Goal: Task Accomplishment & Management: Use online tool/utility

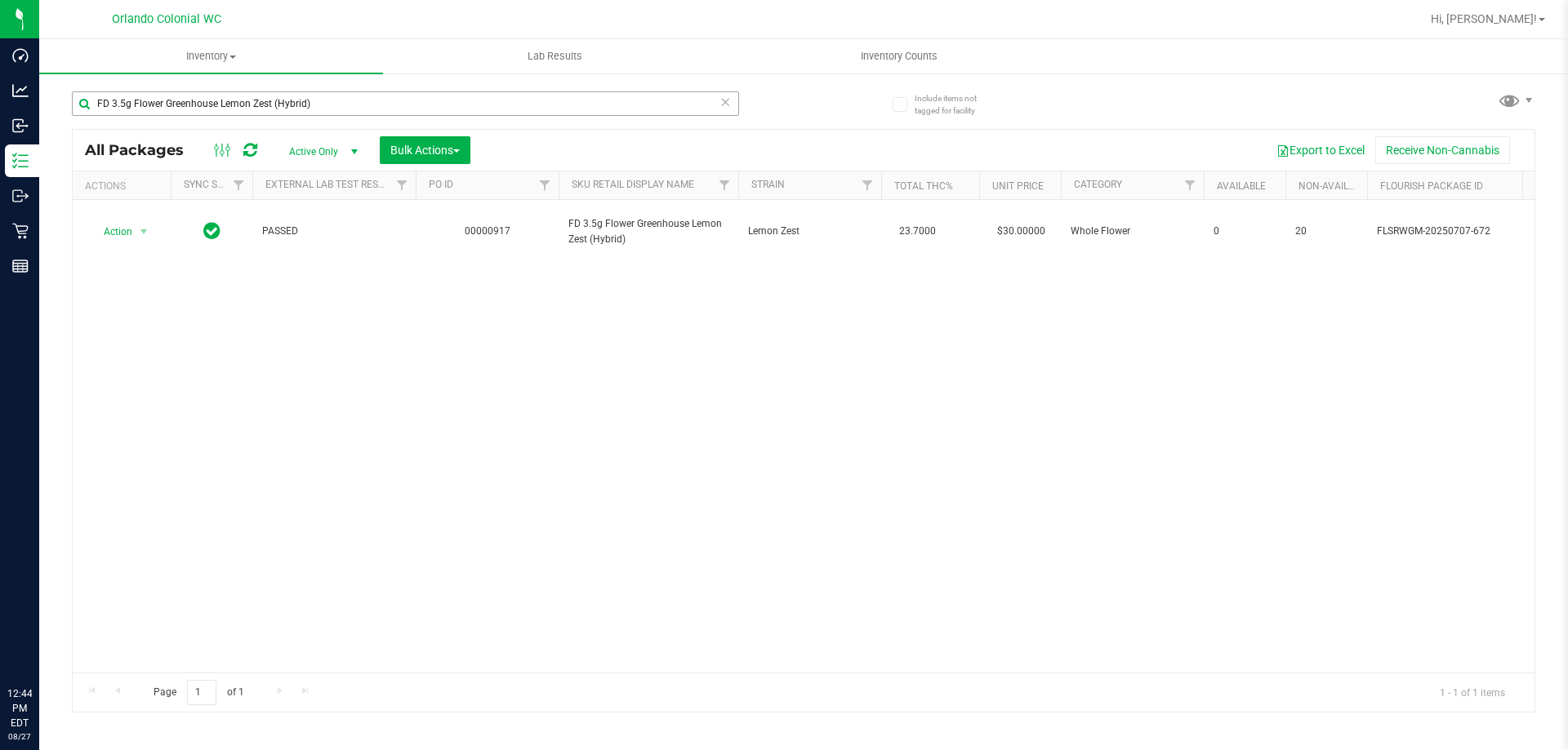
click at [448, 93] on input "FD 3.5g Flower Greenhouse Lemon Zest (Hybrid)" at bounding box center [406, 104] width 667 height 25
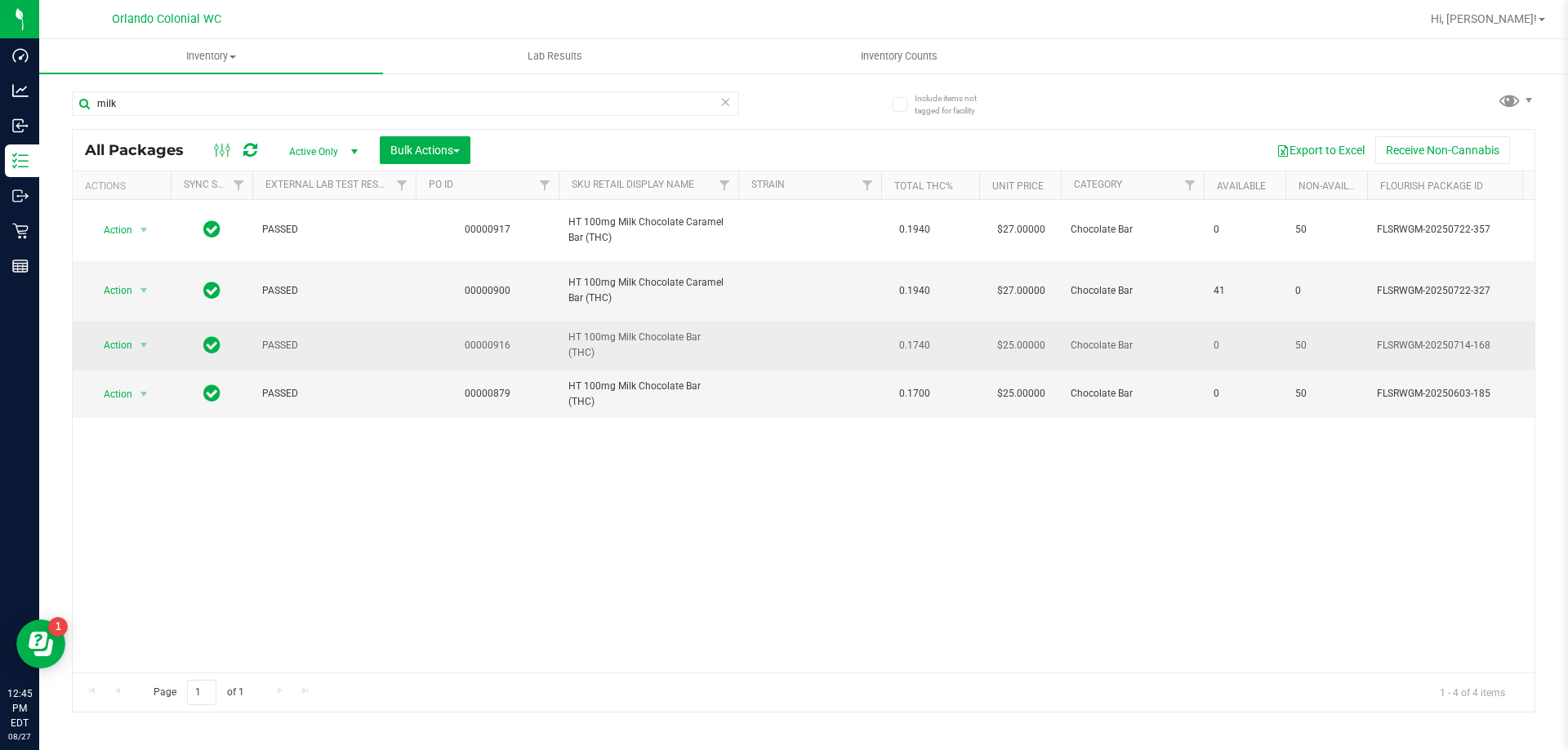
click at [653, 346] on span "HT 100mg Milk Chocolate Bar (THC)" at bounding box center [648, 345] width 160 height 31
copy td "HT 100mg Milk Chocolate Bar (THC)"
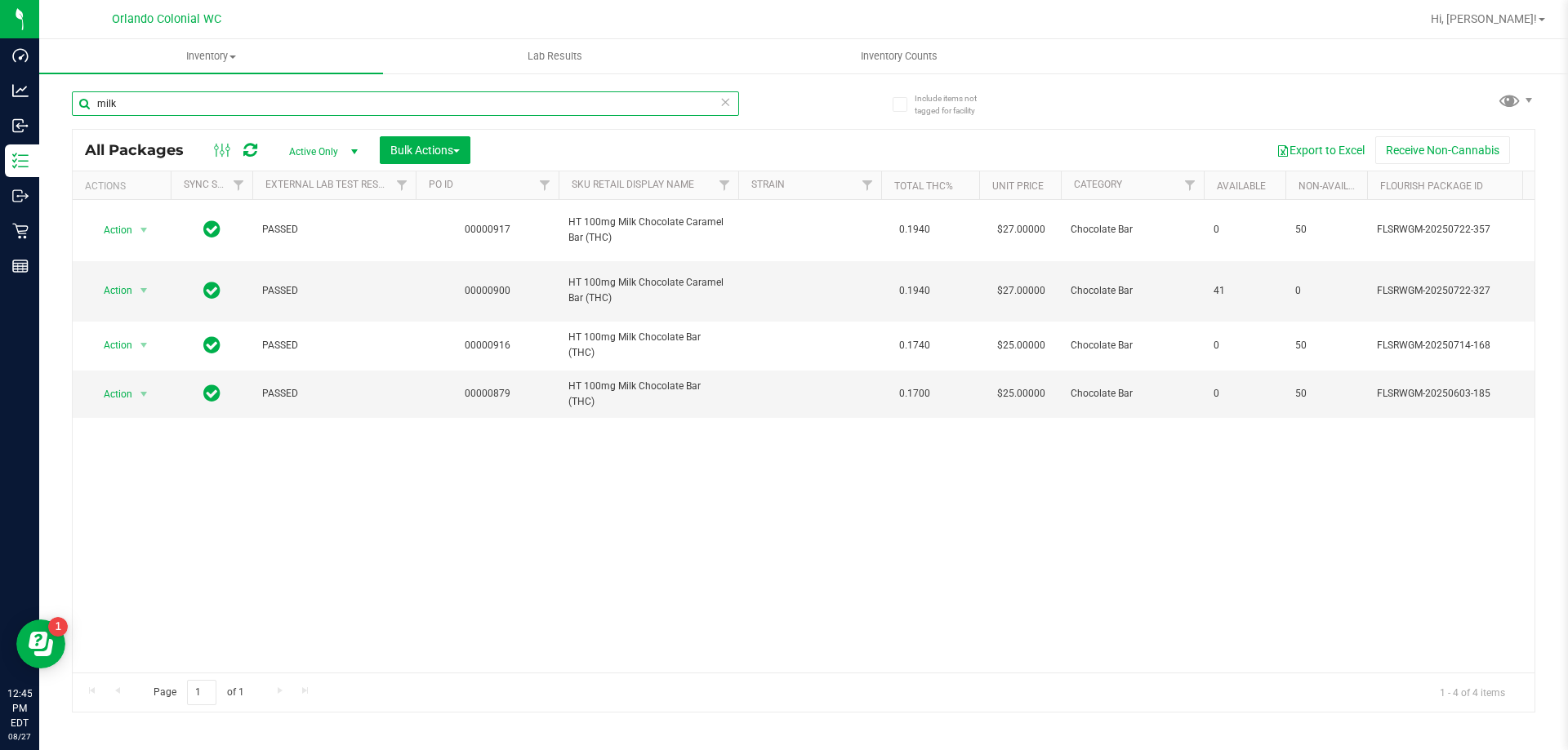
click at [408, 105] on input "milk" at bounding box center [406, 104] width 667 height 25
paste input "HT 100mg Milk Chocolate Bar (THC)"
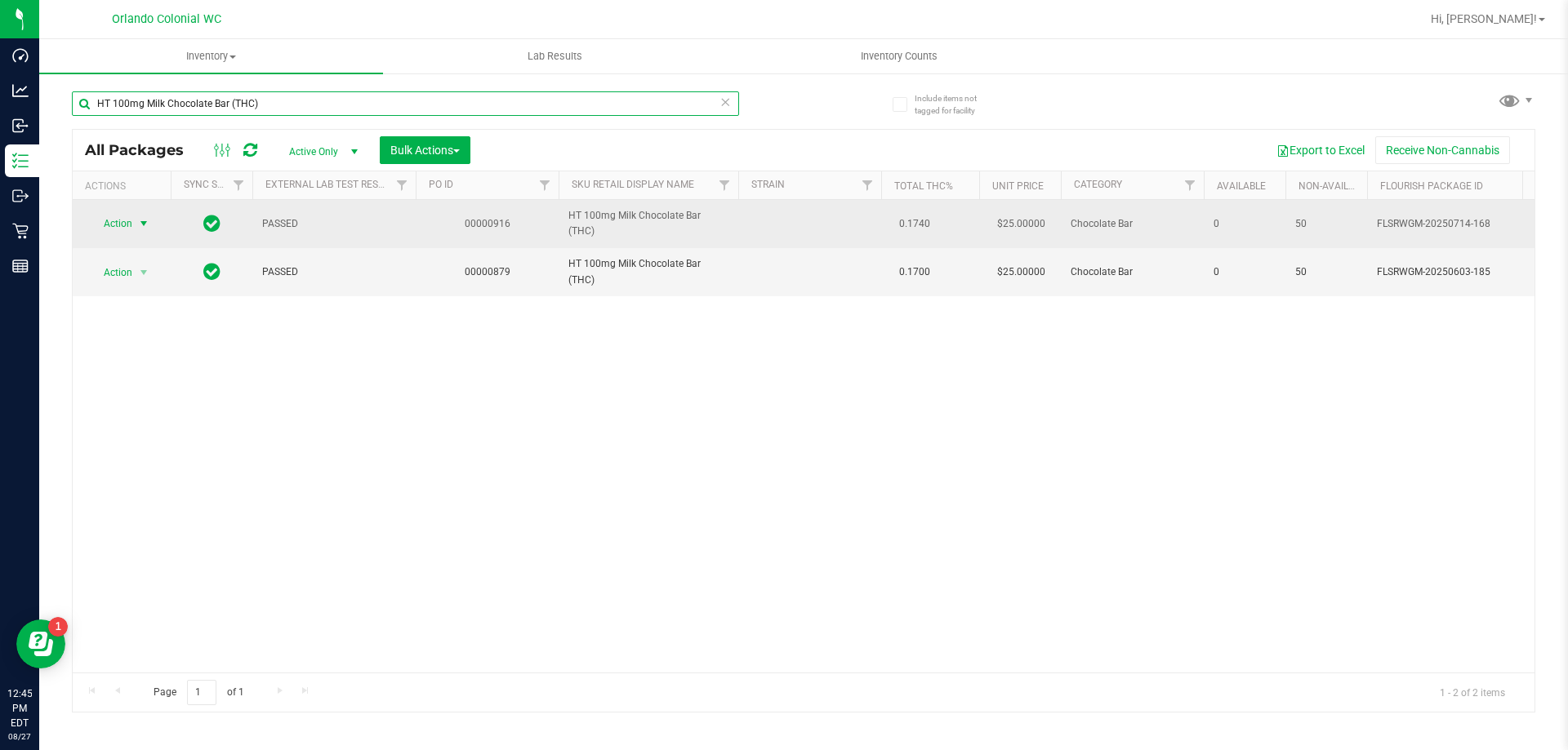
type input "HT 100mg Milk Chocolate Bar (THC)"
click at [115, 219] on span "Action" at bounding box center [111, 223] width 45 height 23
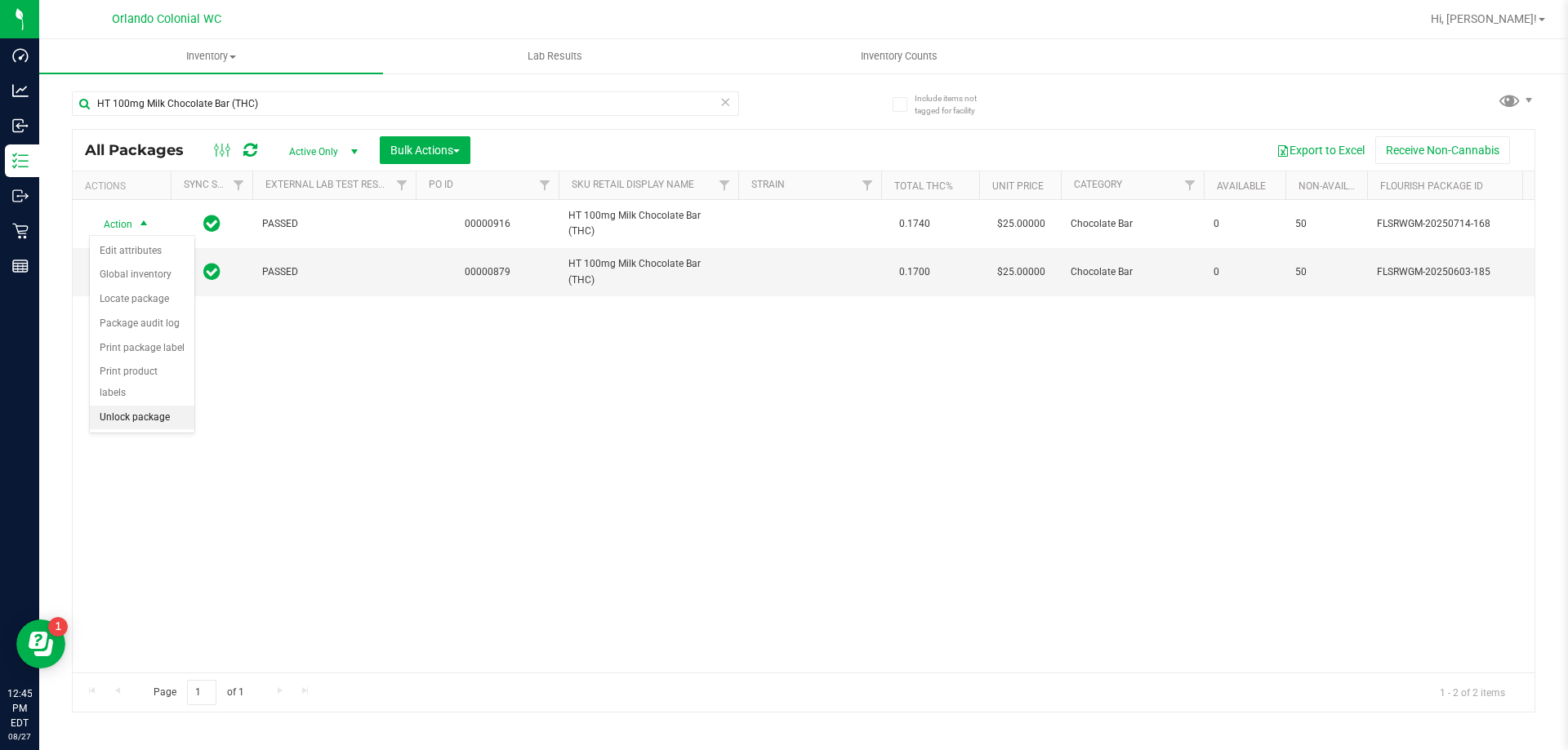
click at [145, 405] on li "Unlock package" at bounding box center [142, 418] width 104 height 25
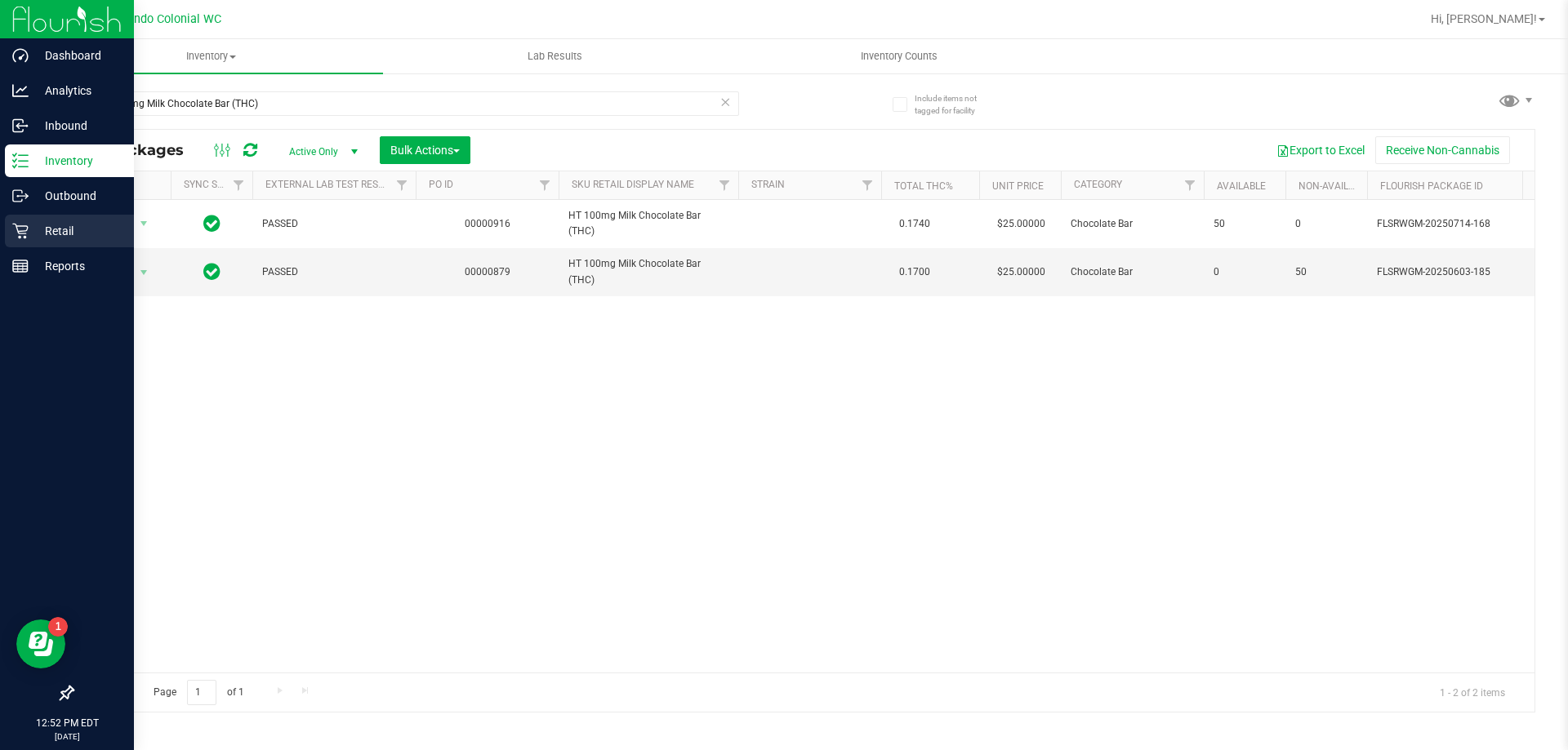
click at [17, 235] on icon at bounding box center [20, 230] width 16 height 16
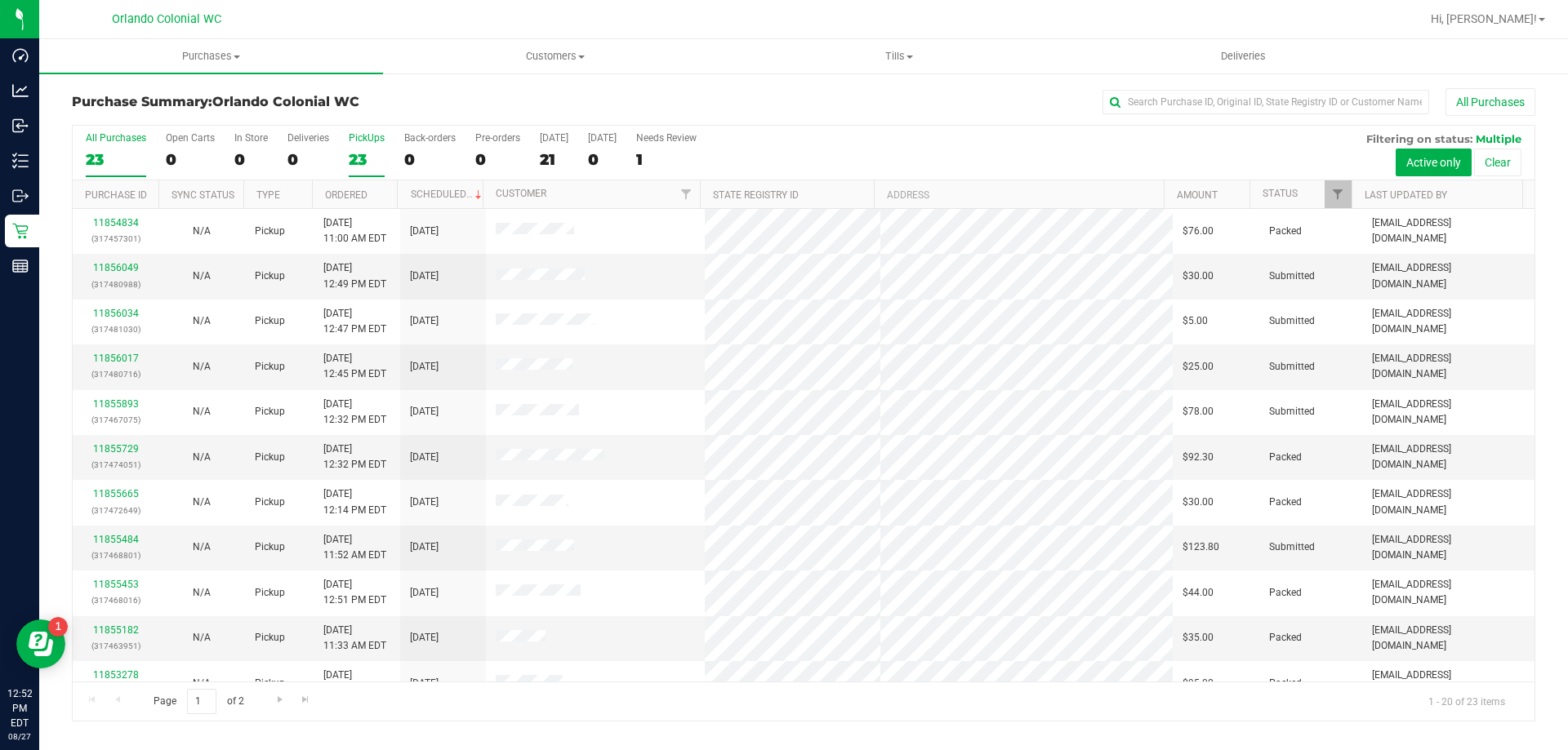
click at [354, 155] on div "23" at bounding box center [367, 160] width 36 height 19
click at [0, 0] on input "PickUps 23" at bounding box center [0, 0] width 0 height 0
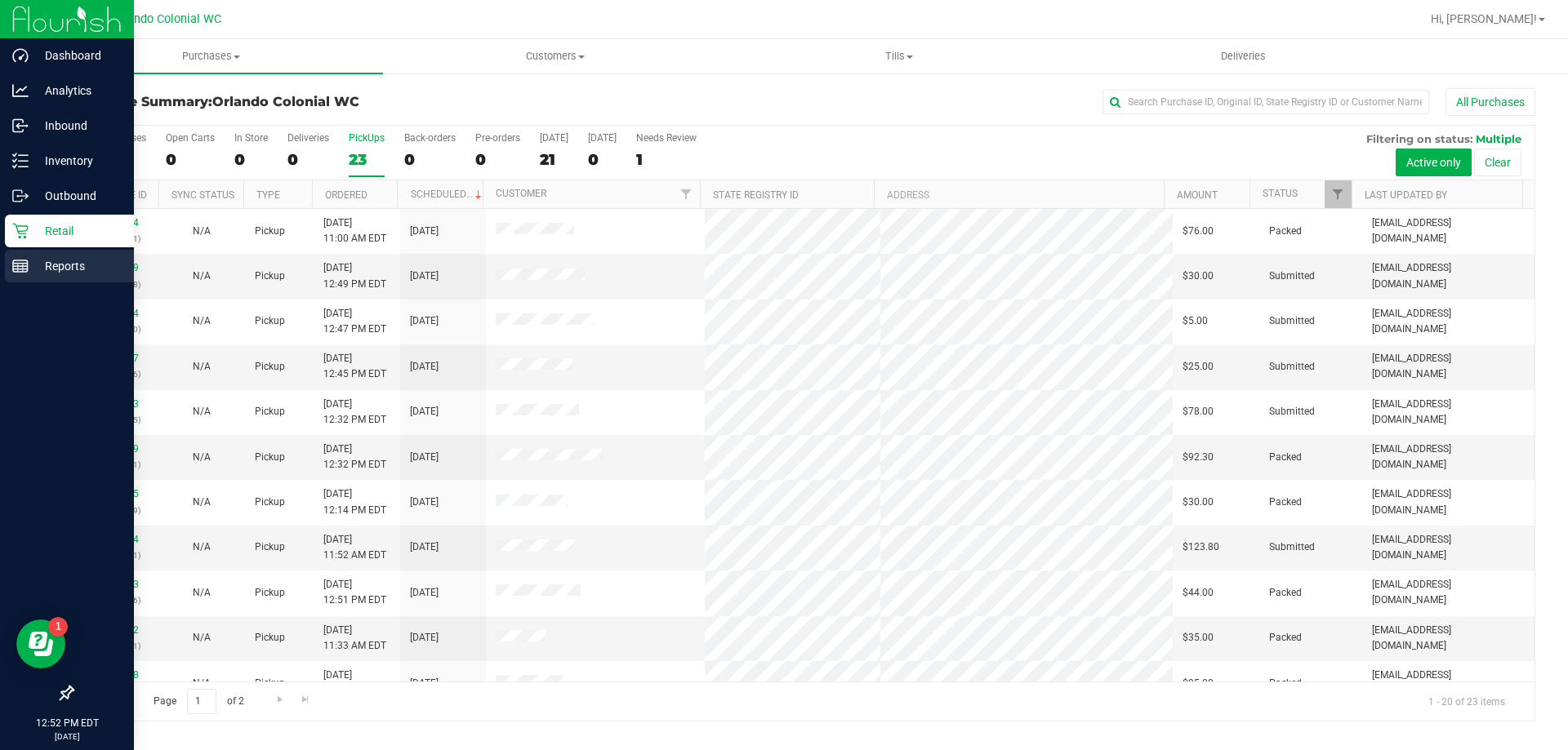
click at [63, 276] on div "Reports" at bounding box center [69, 266] width 129 height 32
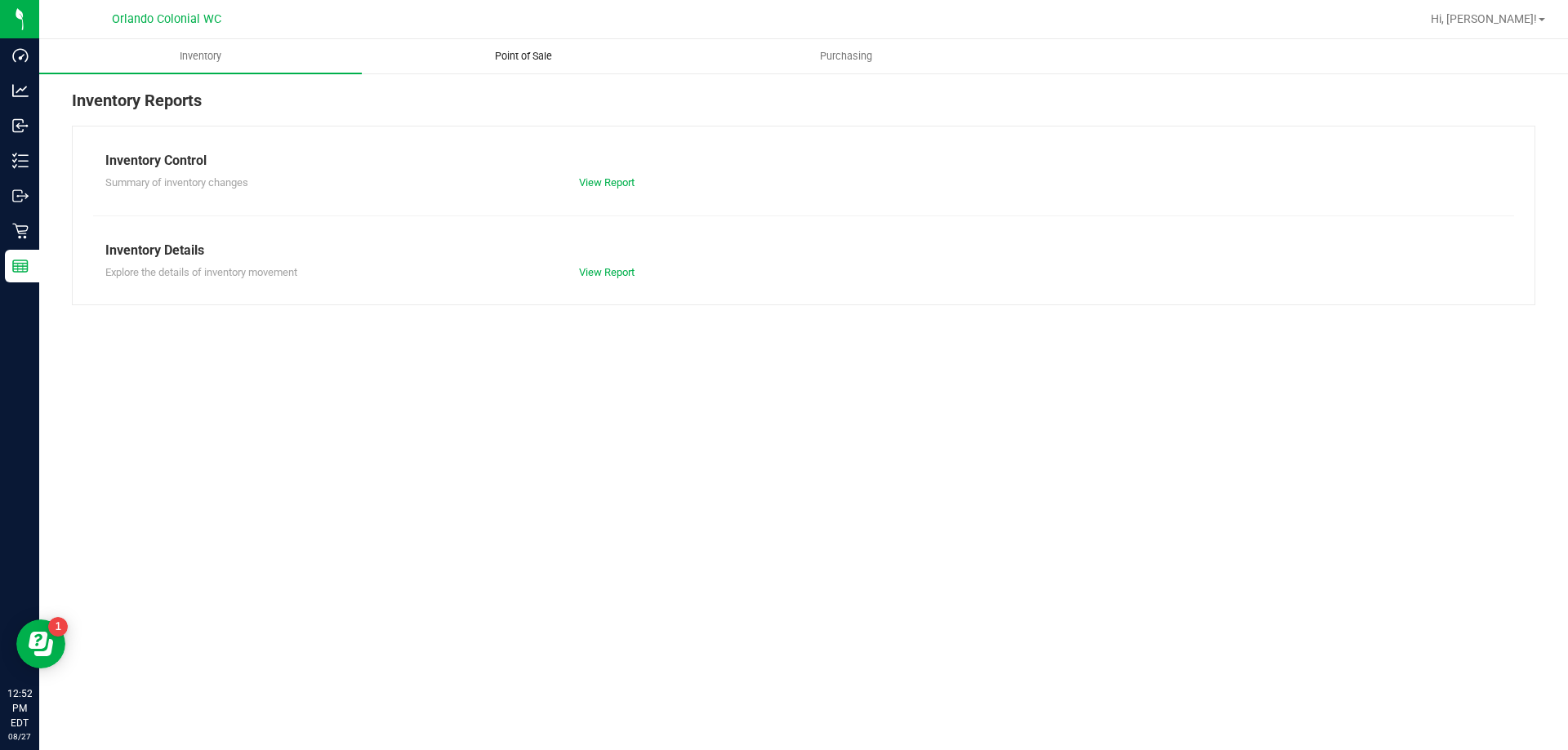
click at [529, 54] on span "Point of Sale" at bounding box center [523, 57] width 101 height 15
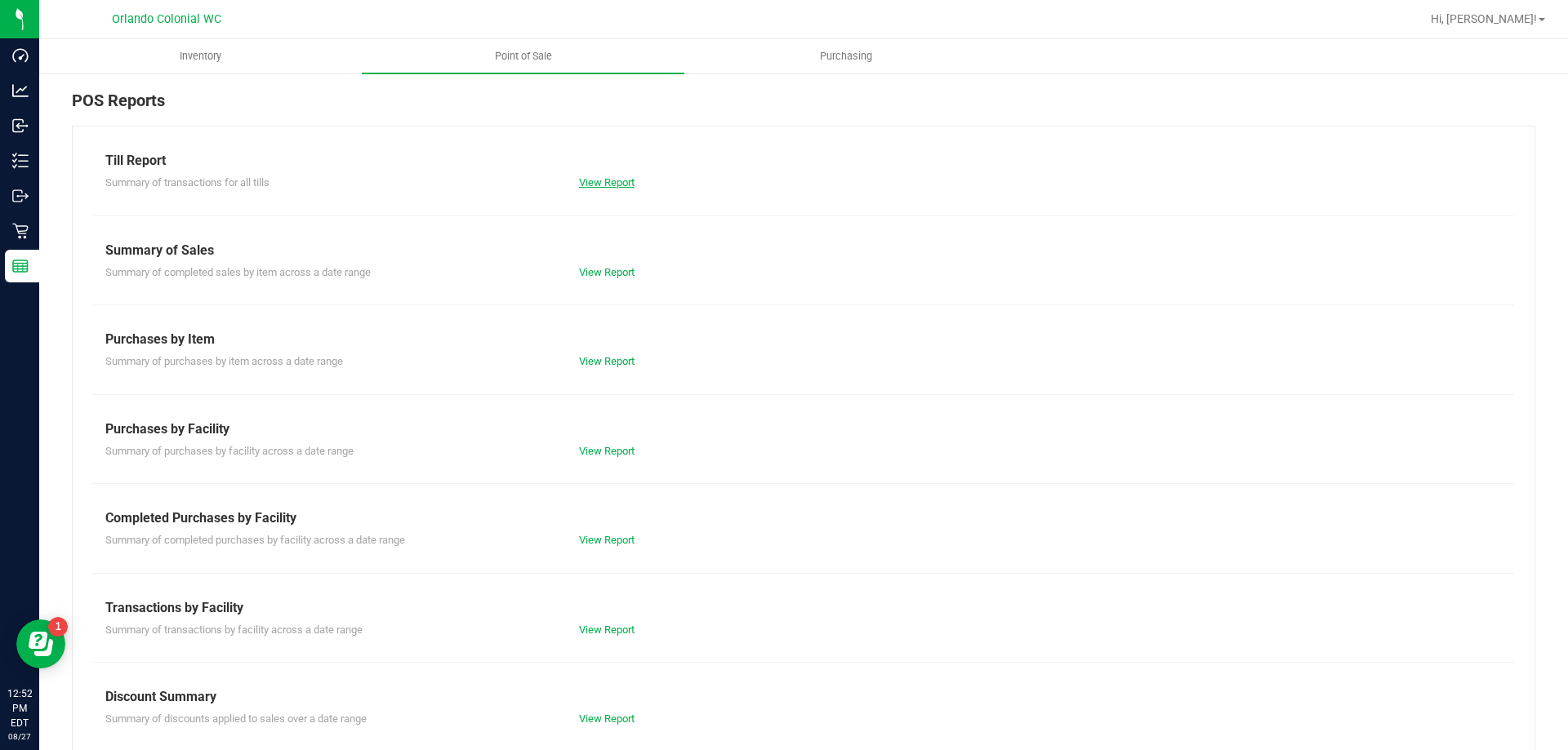
click at [600, 186] on link "View Report" at bounding box center [606, 182] width 56 height 12
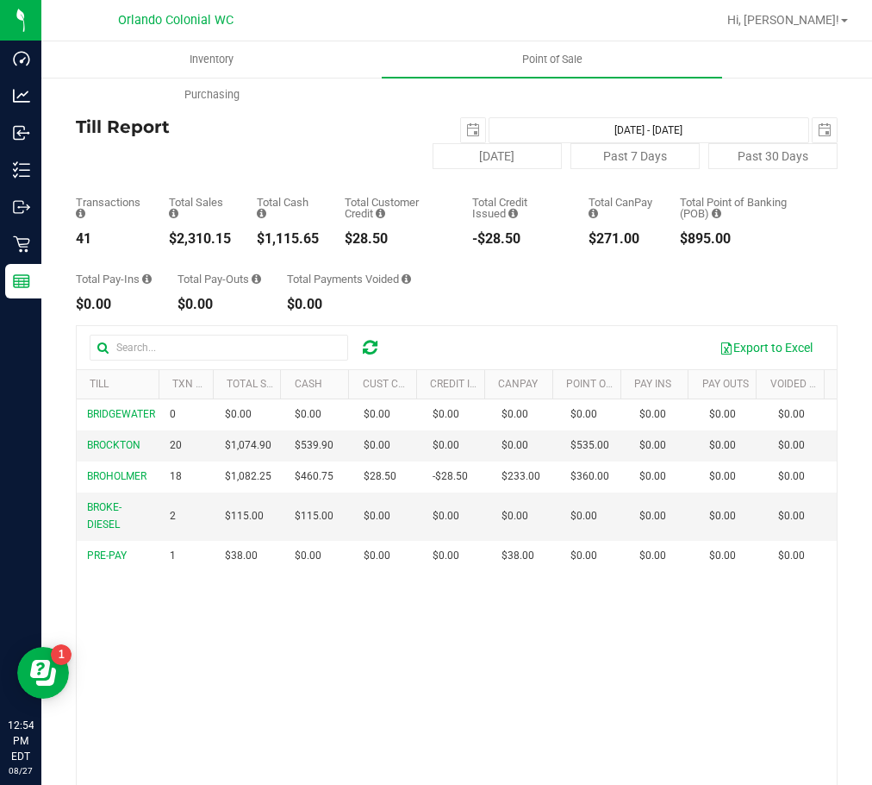
click at [543, 296] on div "Total Pay-Ins $0.00 Total Pay-Outs $0.00 Total Payments Voided $0.00" at bounding box center [457, 279] width 762 height 66
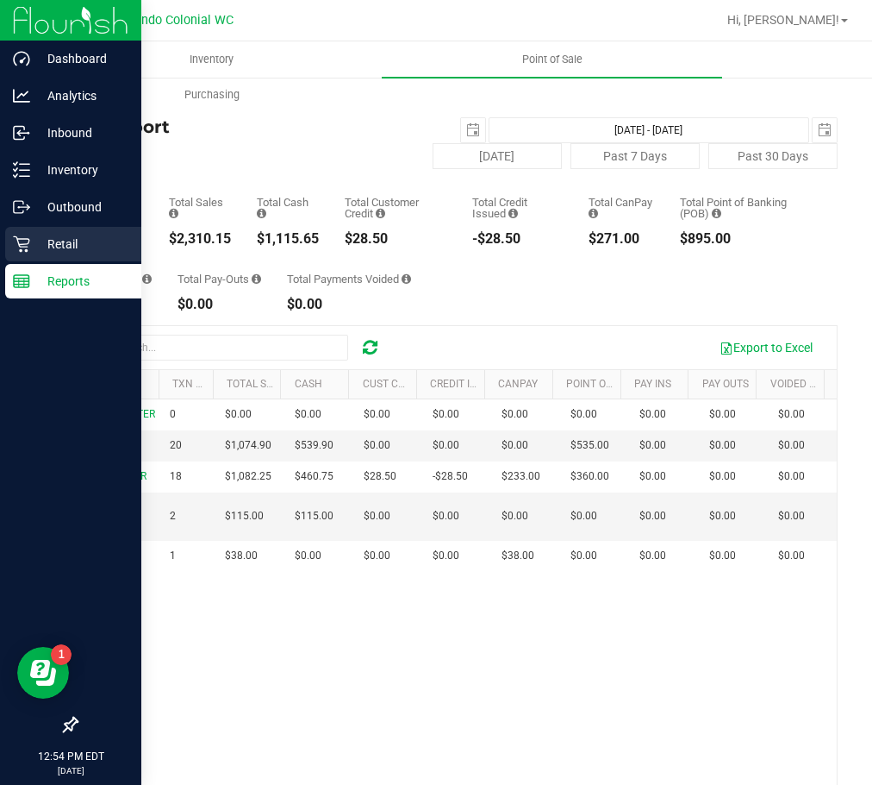
click at [94, 245] on p "Retail" at bounding box center [81, 244] width 103 height 21
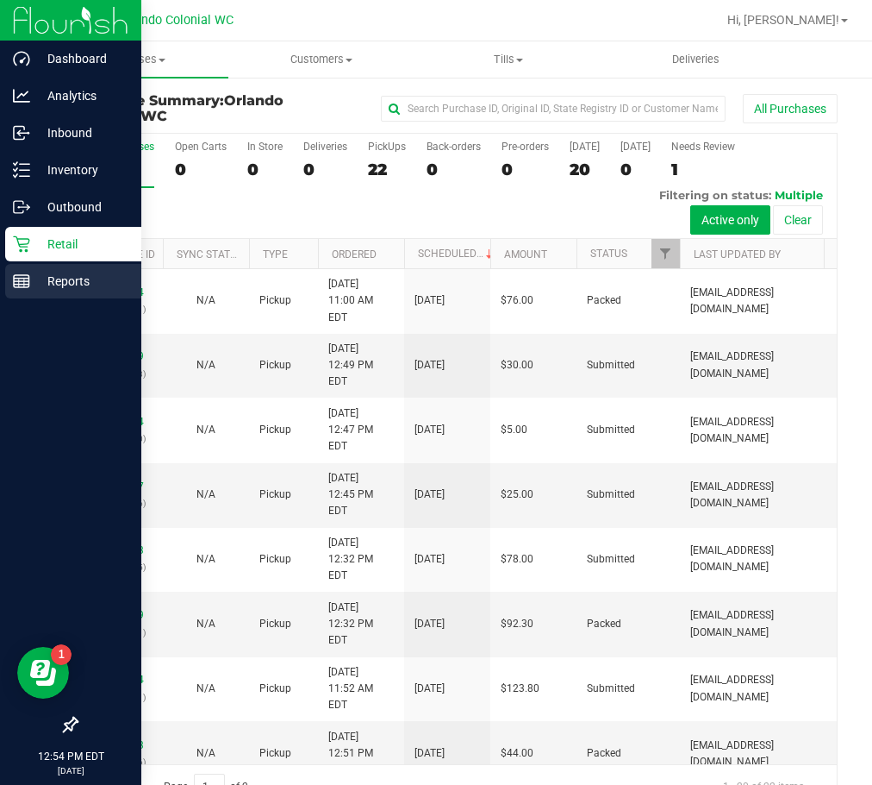
click at [41, 272] on p "Reports" at bounding box center [81, 281] width 103 height 21
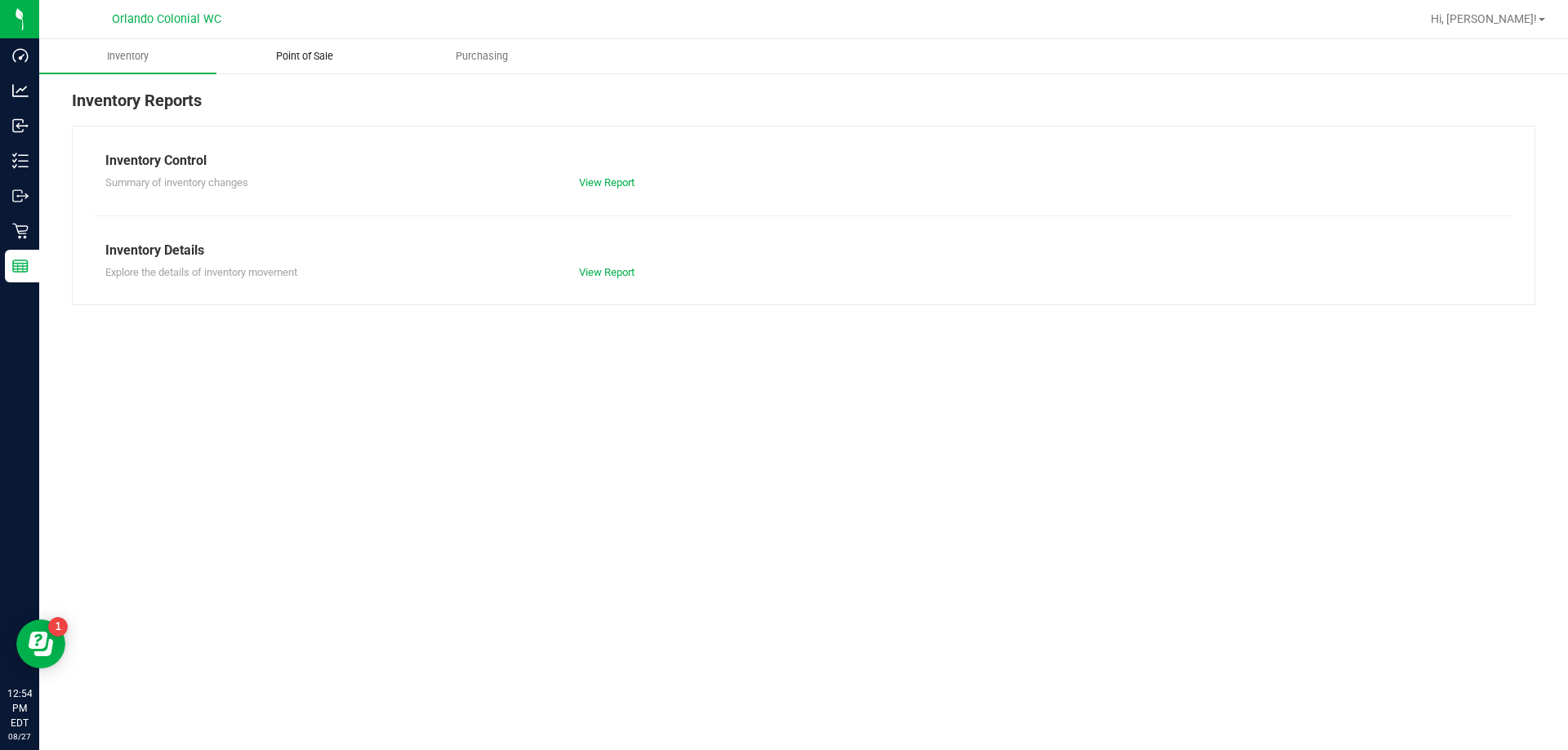
click at [311, 44] on uib-tab-heading "Point of Sale" at bounding box center [304, 56] width 175 height 32
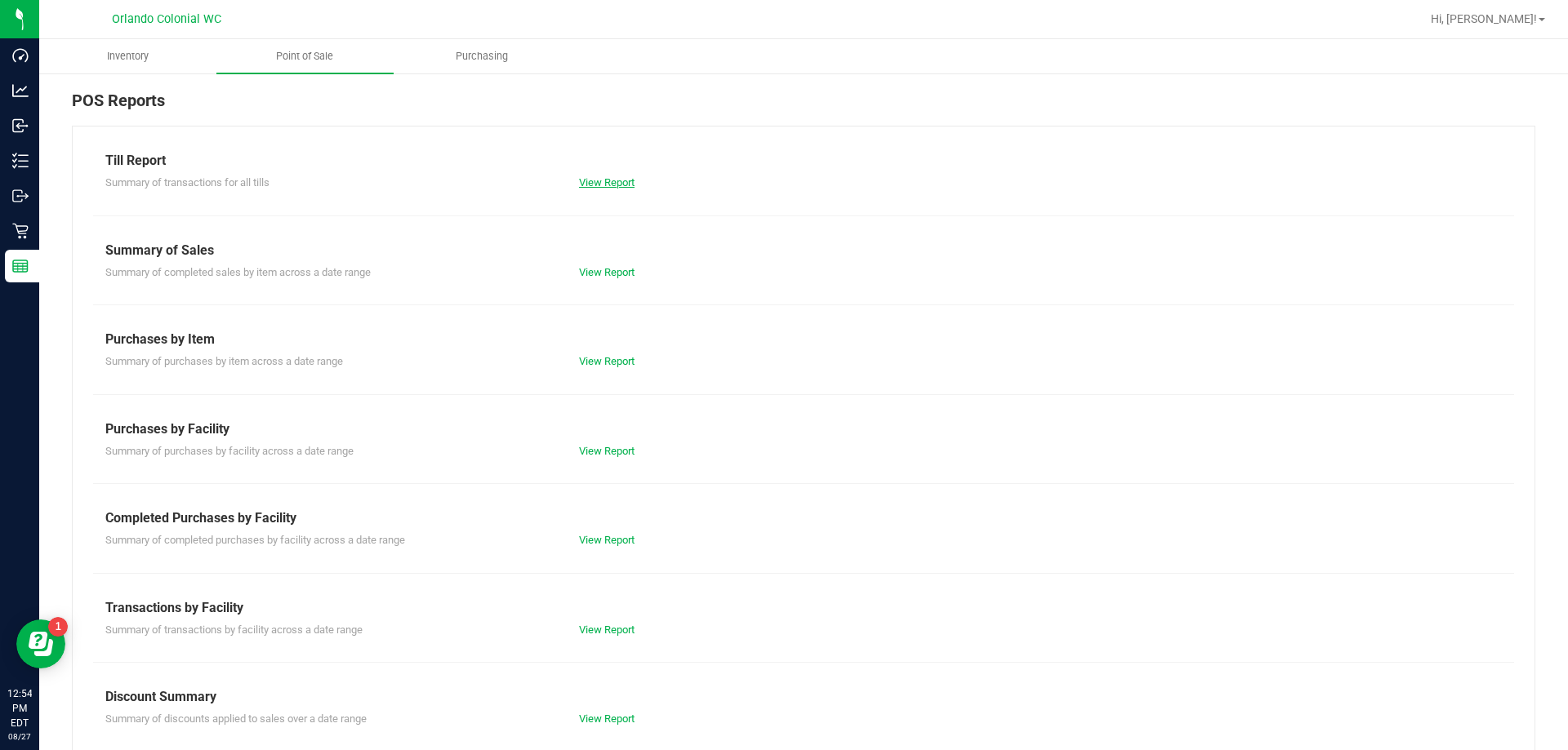
click at [606, 178] on link "View Report" at bounding box center [606, 182] width 56 height 12
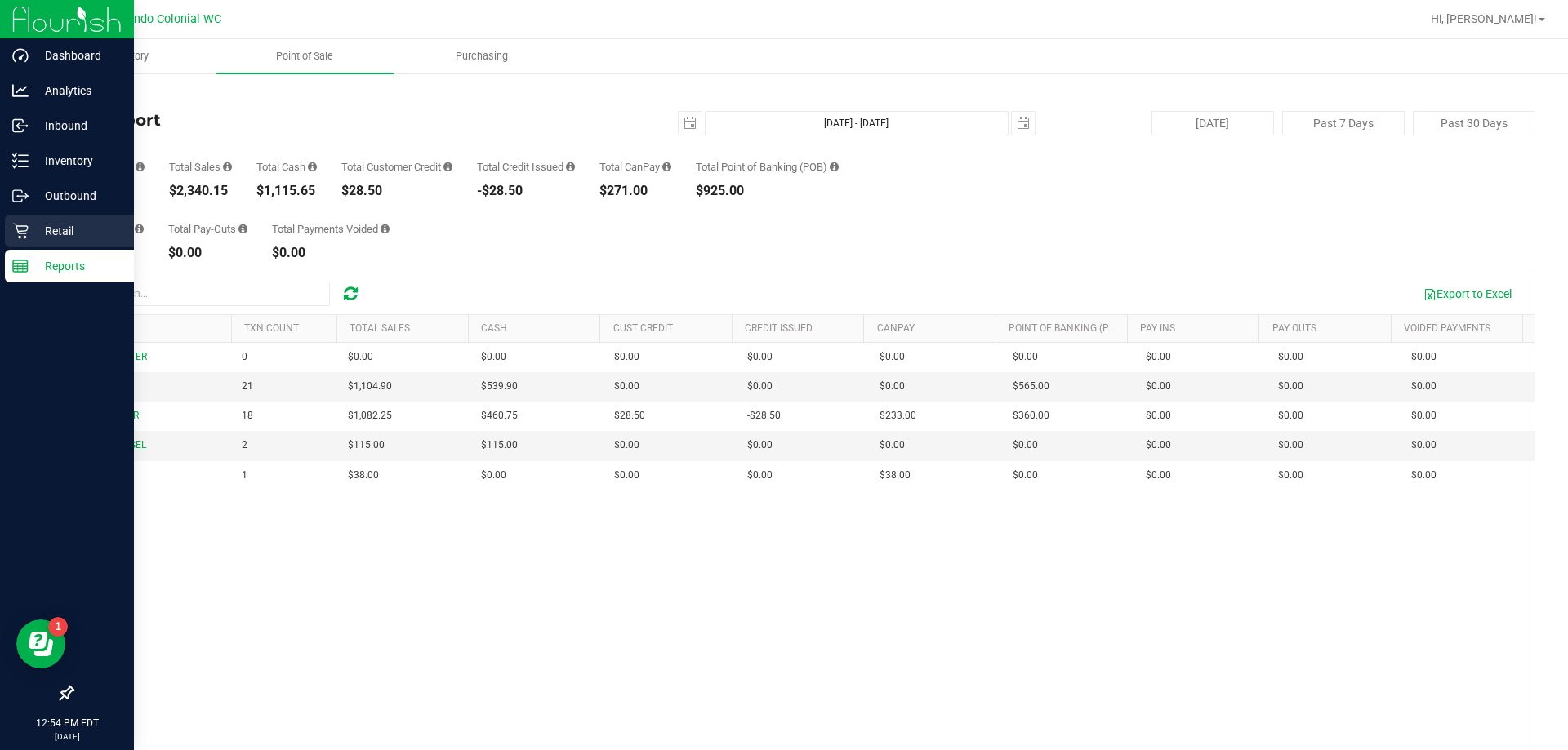
click at [32, 230] on p "Retail" at bounding box center [77, 231] width 98 height 20
